Goal: Information Seeking & Learning: Learn about a topic

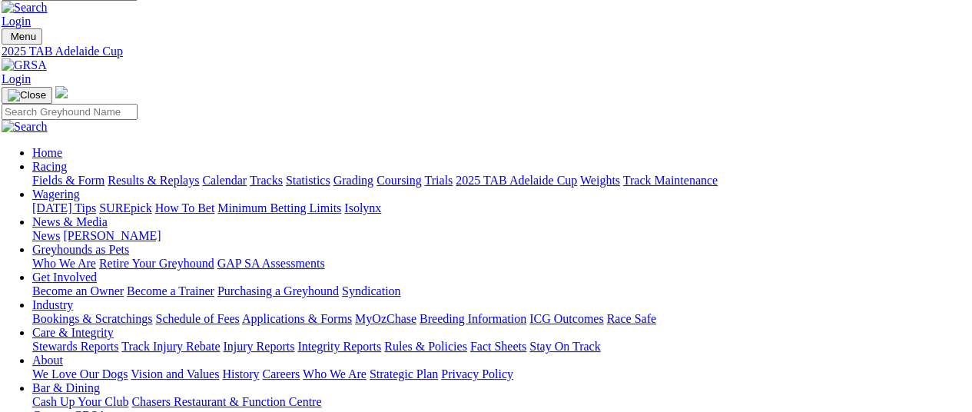
scroll to position [0, 5]
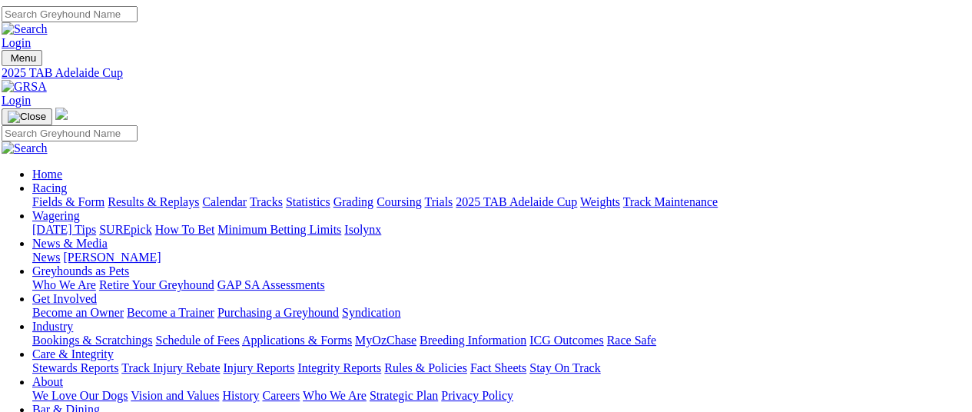
click at [247, 195] on link "Calendar" at bounding box center [224, 201] width 45 height 13
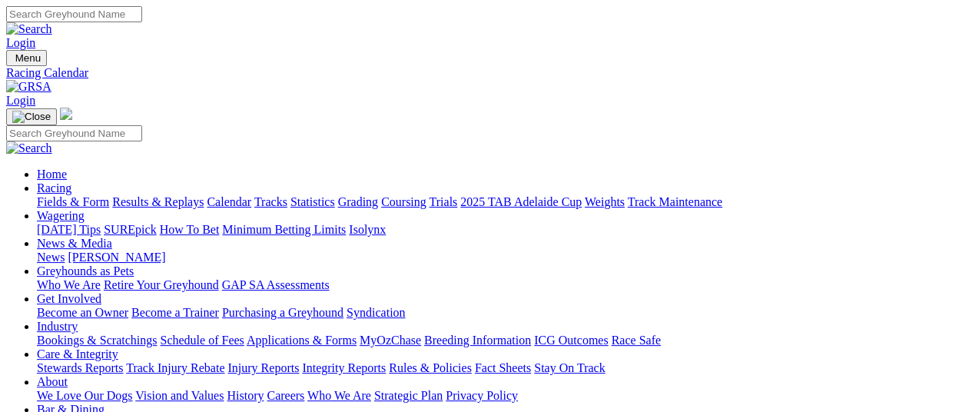
click at [287, 195] on link "Tracks" at bounding box center [270, 201] width 33 height 13
select select "4"
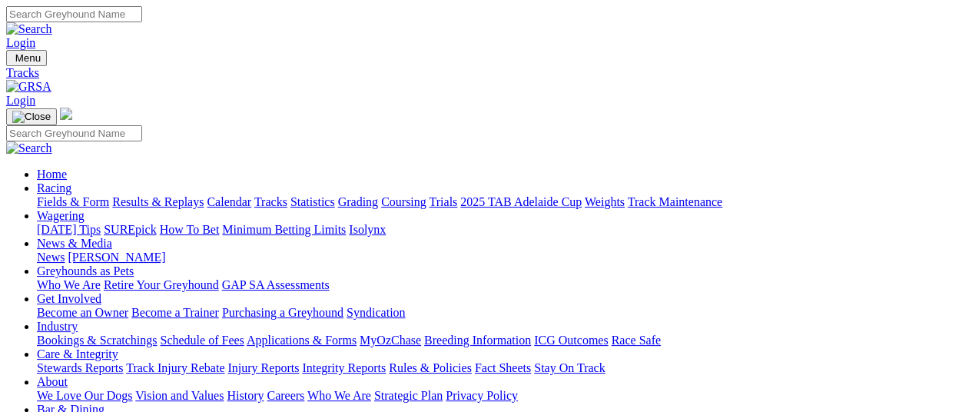
click at [251, 195] on link "Calendar" at bounding box center [229, 201] width 45 height 13
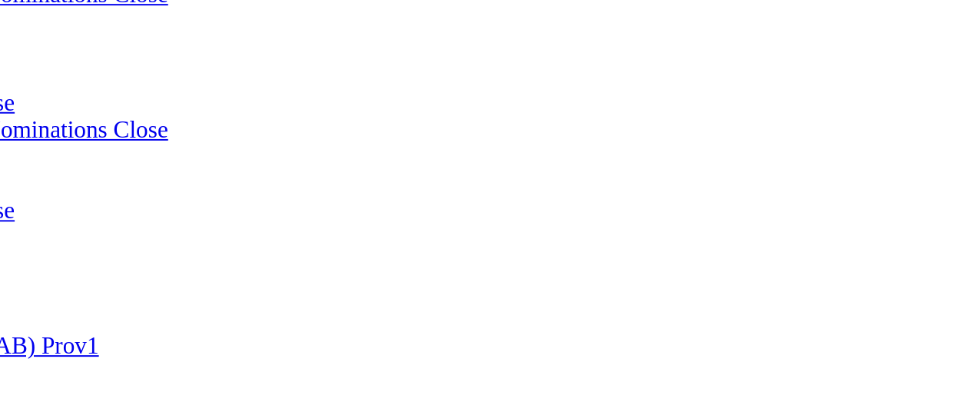
scroll to position [946, 0]
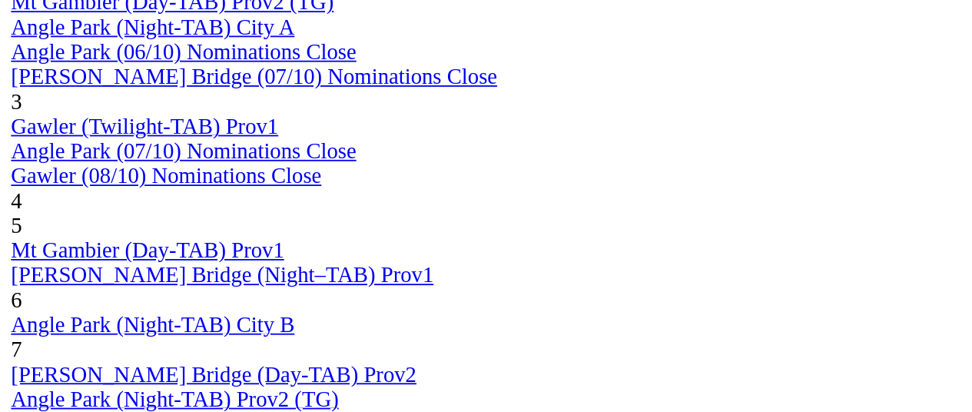
scroll to position [945, 0]
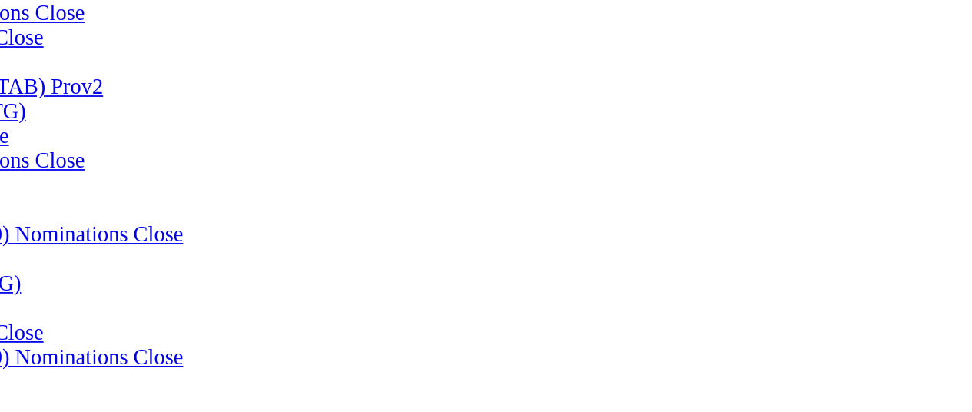
scroll to position [871, 0]
